Goal: Find specific page/section: Find specific page/section

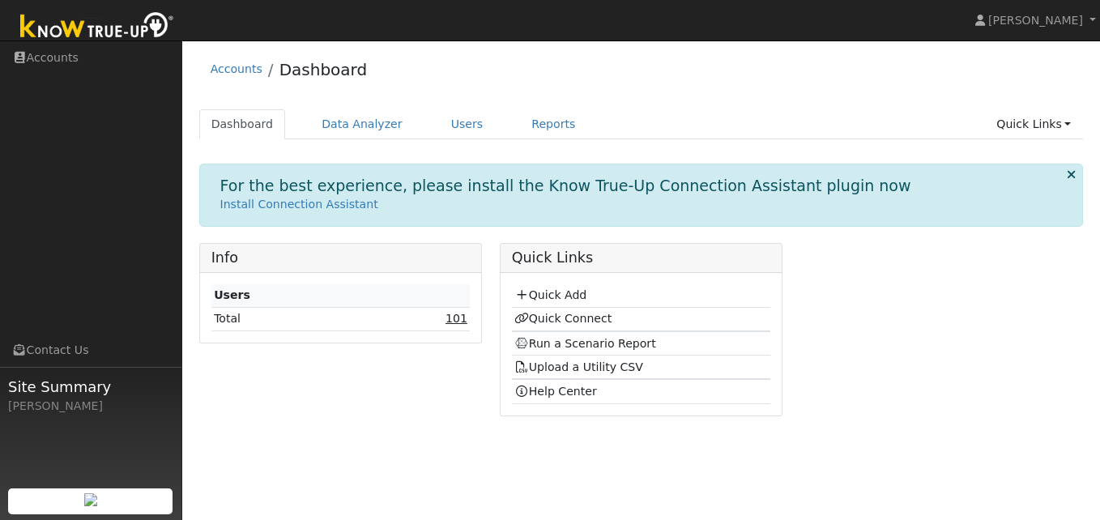
click at [458, 320] on link "101" at bounding box center [457, 318] width 22 height 13
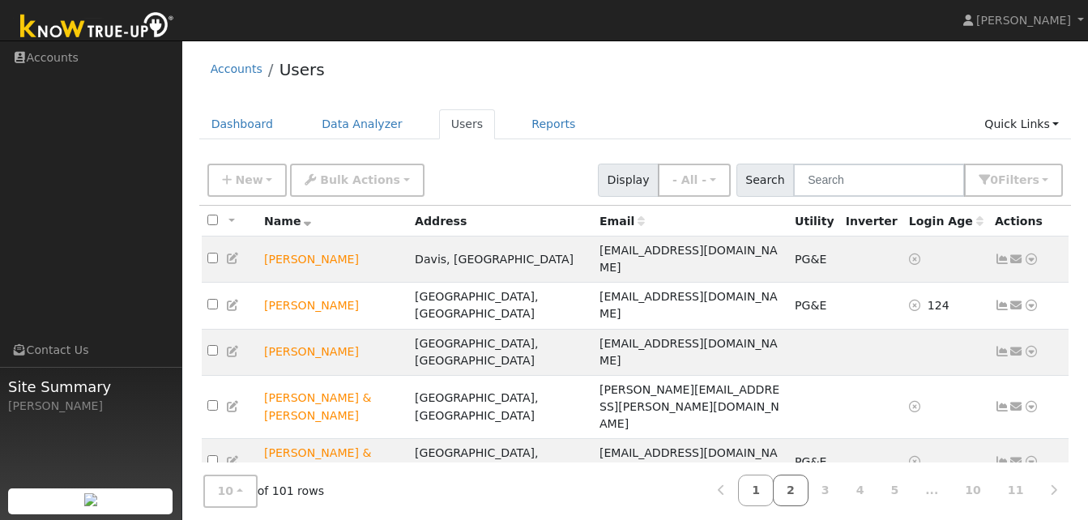
click at [808, 484] on link "2" at bounding box center [791, 491] width 36 height 32
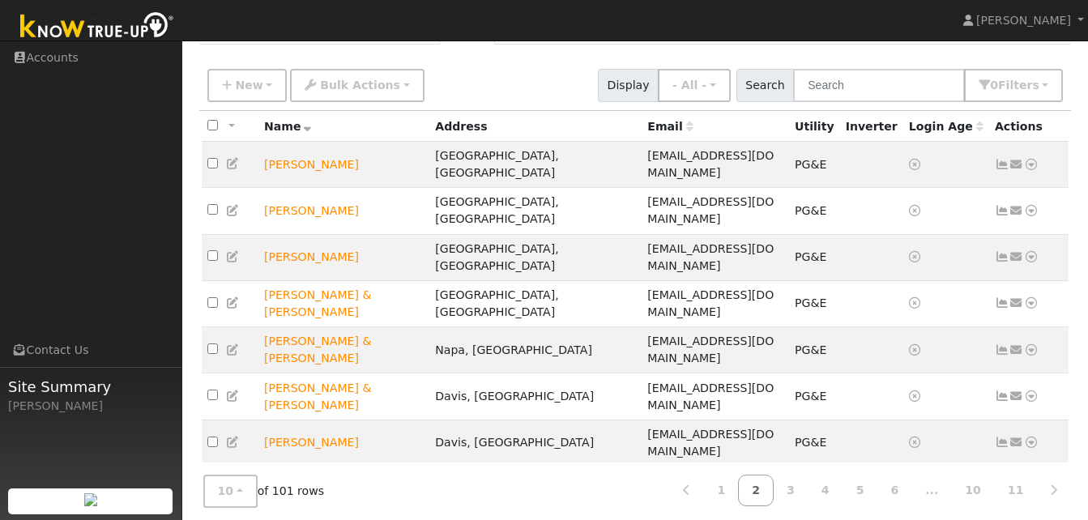
scroll to position [106, 0]
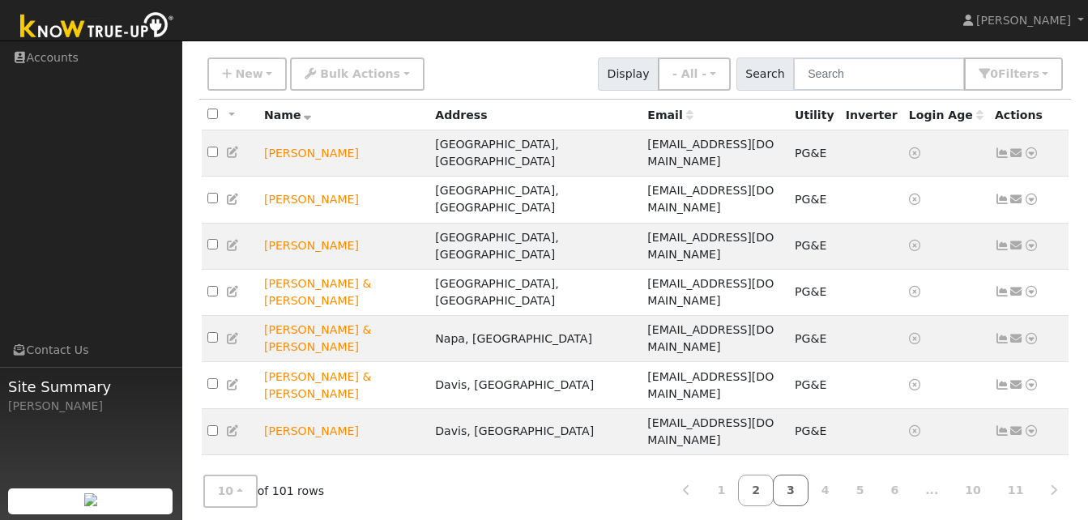
click at [808, 484] on link "3" at bounding box center [791, 491] width 36 height 32
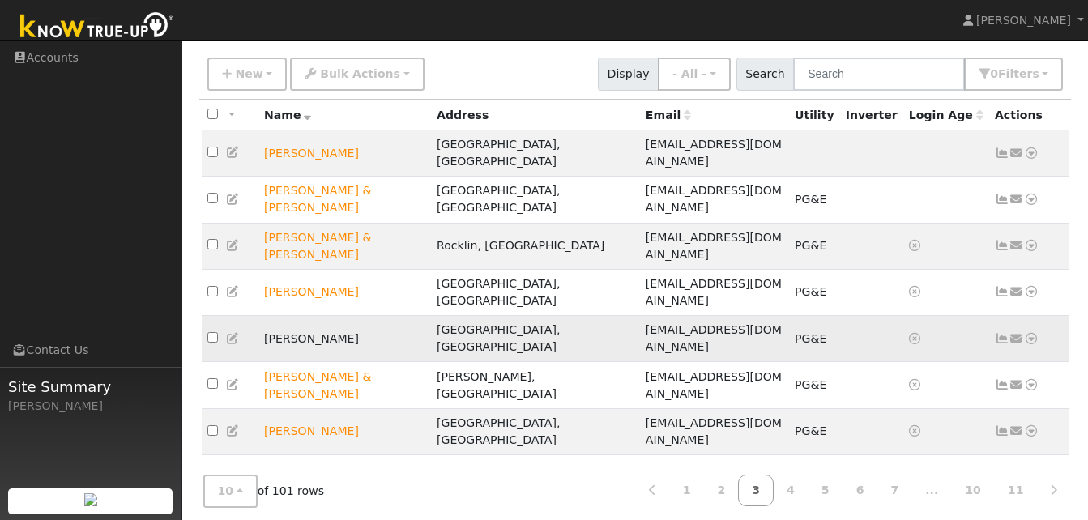
click at [1025, 333] on icon at bounding box center [1031, 338] width 15 height 11
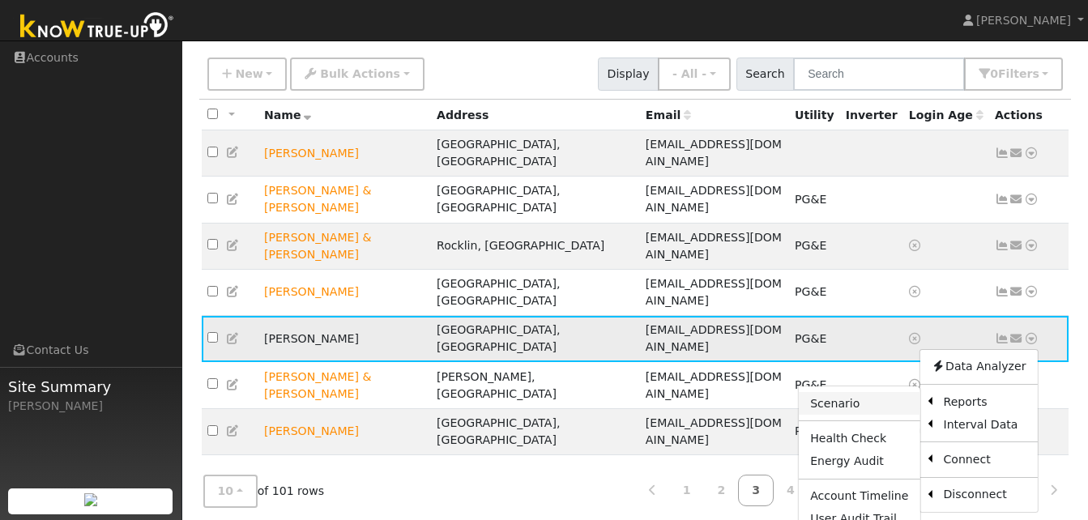
click at [849, 392] on link "Scenario" at bounding box center [859, 403] width 121 height 23
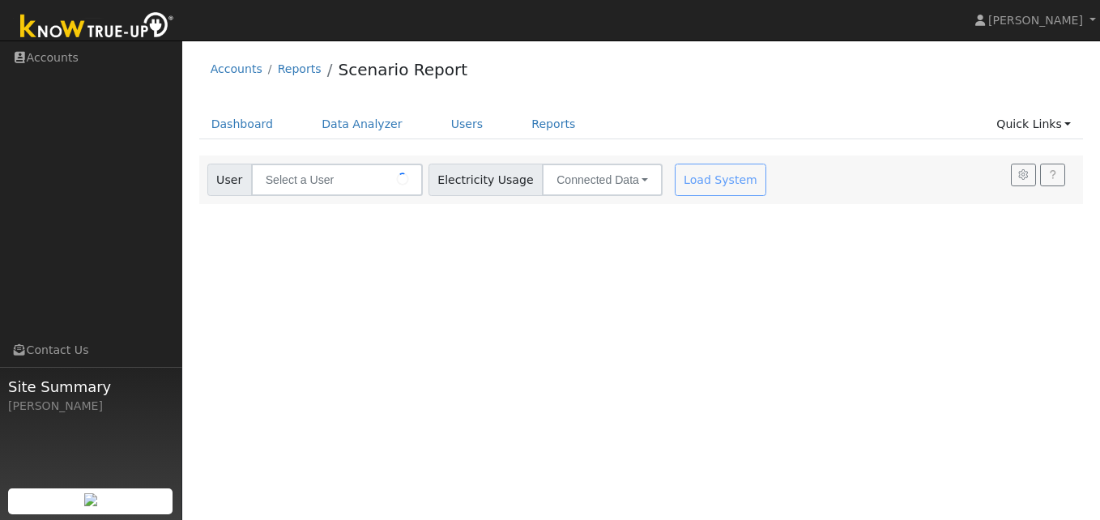
type input "Candace Duggan"
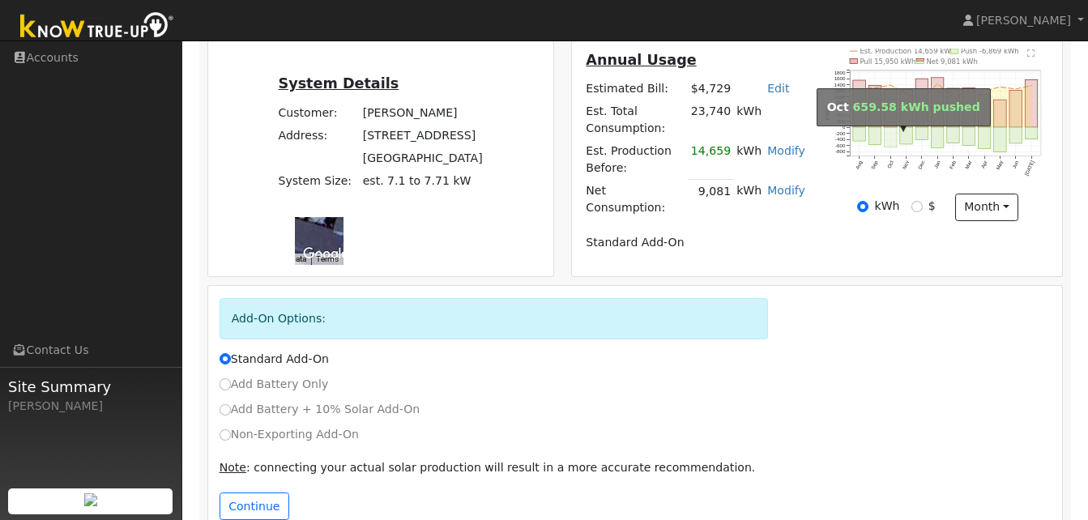
scroll to position [360, 0]
